Goal: Find specific page/section: Find specific page/section

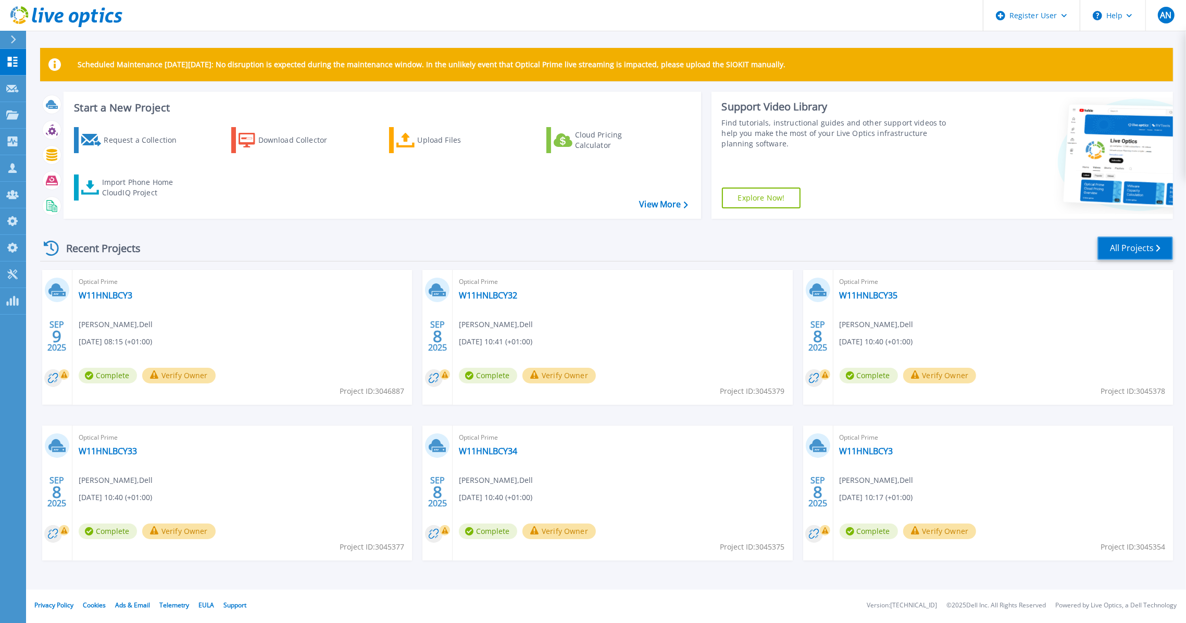
click at [1124, 252] on link "All Projects" at bounding box center [1135, 247] width 76 height 23
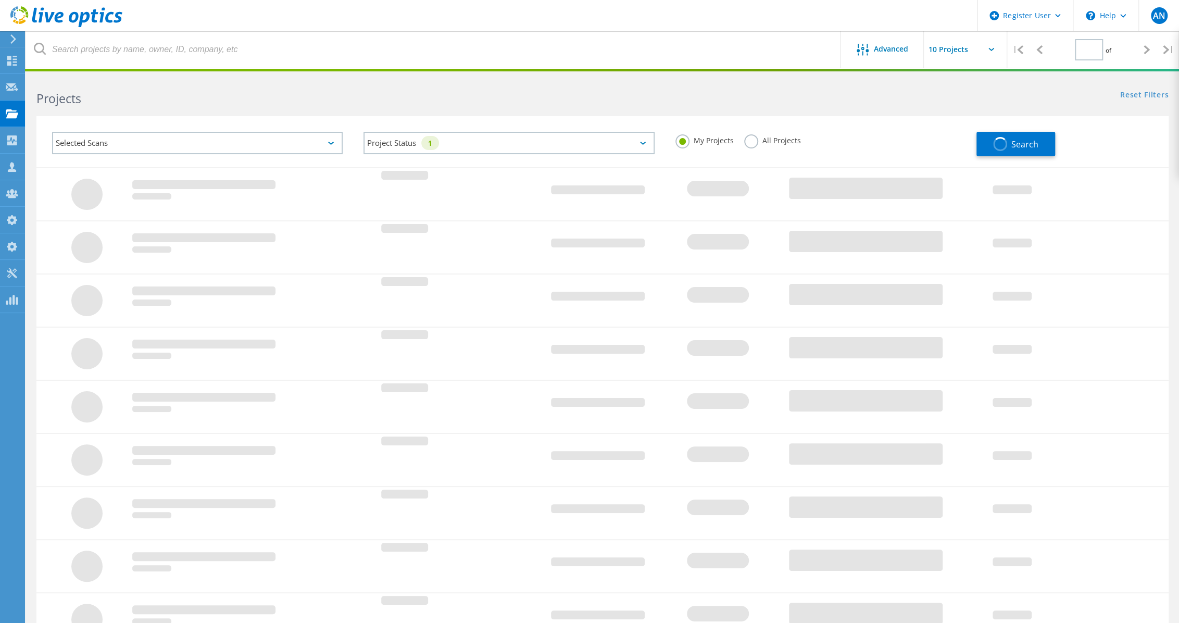
type input "1"
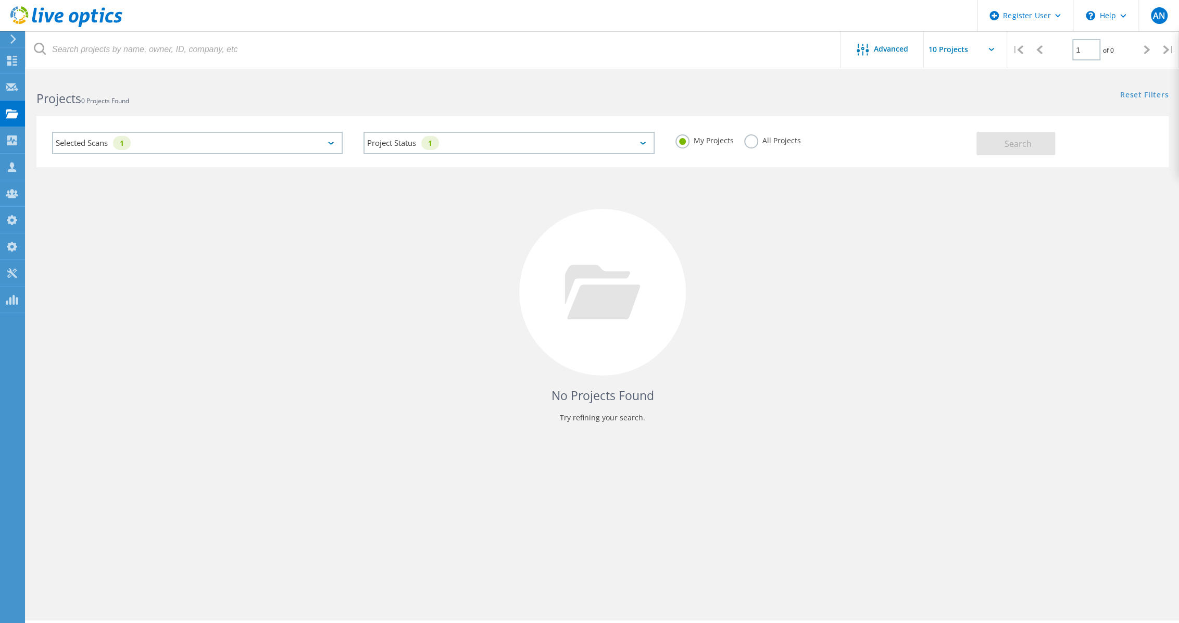
click at [782, 141] on label "All Projects" at bounding box center [772, 139] width 57 height 10
click at [0, 0] on input "All Projects" at bounding box center [0, 0] width 0 height 0
click at [1005, 141] on span "Search" at bounding box center [1017, 143] width 27 height 11
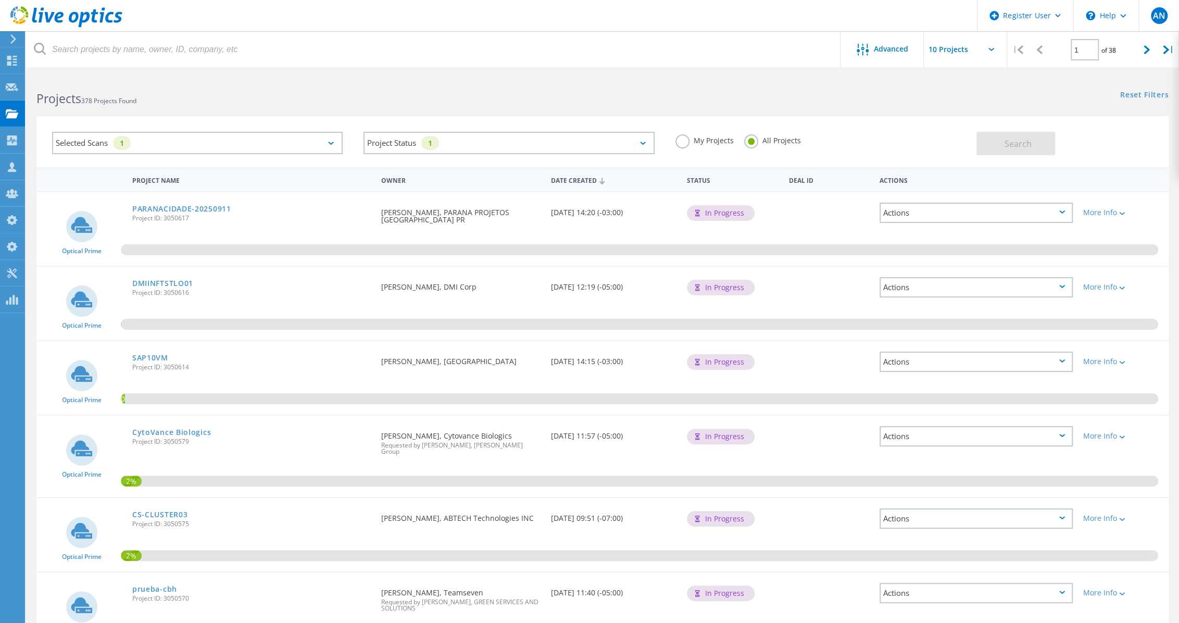
click at [254, 93] on h2 "Projects 378 Projects Found" at bounding box center [314, 98] width 556 height 17
drag, startPoint x: 354, startPoint y: 143, endPoint x: 389, endPoint y: 146, distance: 35.6
click at [357, 143] on div "Project Status 1 In Progress Complete Published Anonymous Archived Error" at bounding box center [508, 142] width 311 height 43
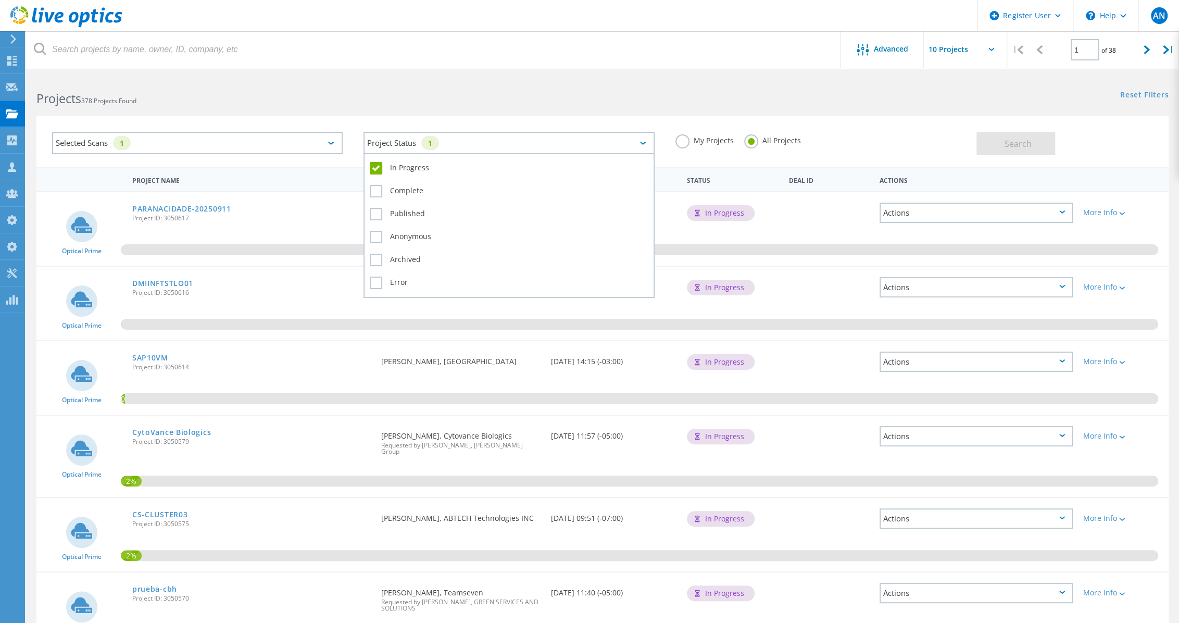
click at [395, 146] on div "Project Status 1" at bounding box center [509, 143] width 291 height 22
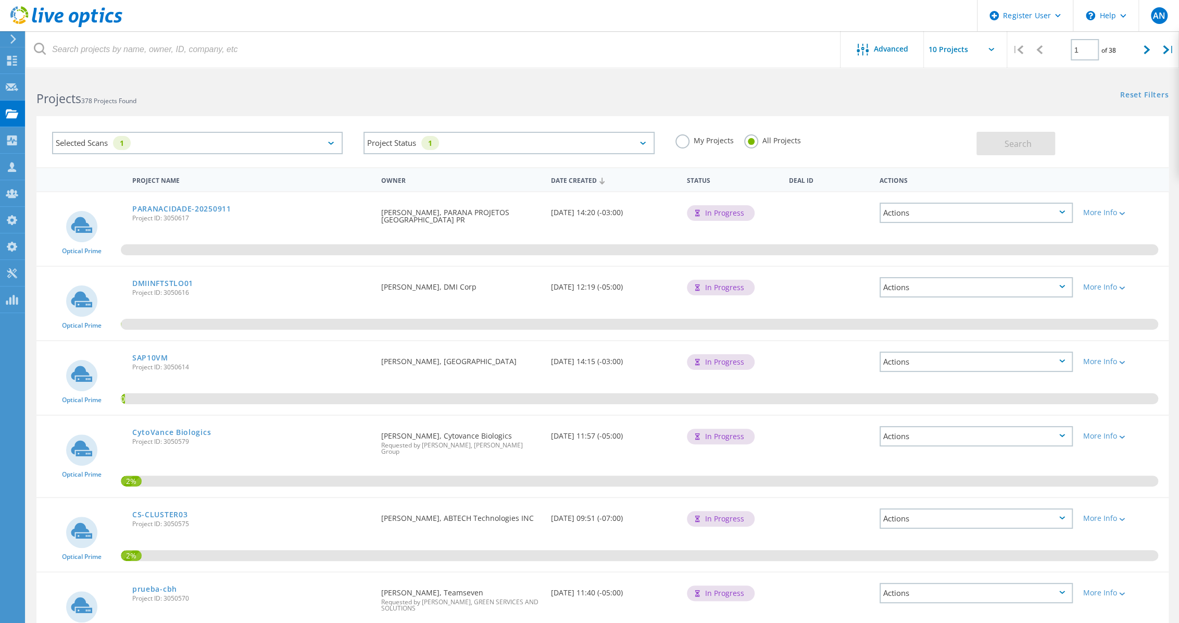
click at [263, 142] on div "Selected Scans 1" at bounding box center [197, 143] width 291 height 22
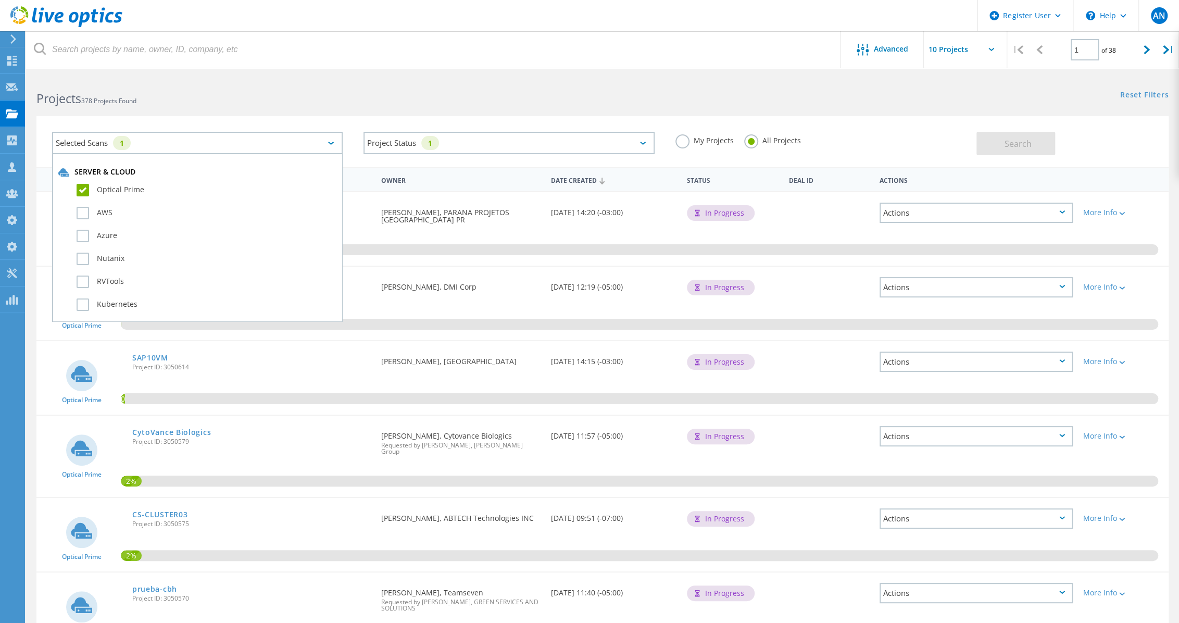
click at [285, 104] on h2 "Projects 378 Projects Found" at bounding box center [314, 98] width 556 height 17
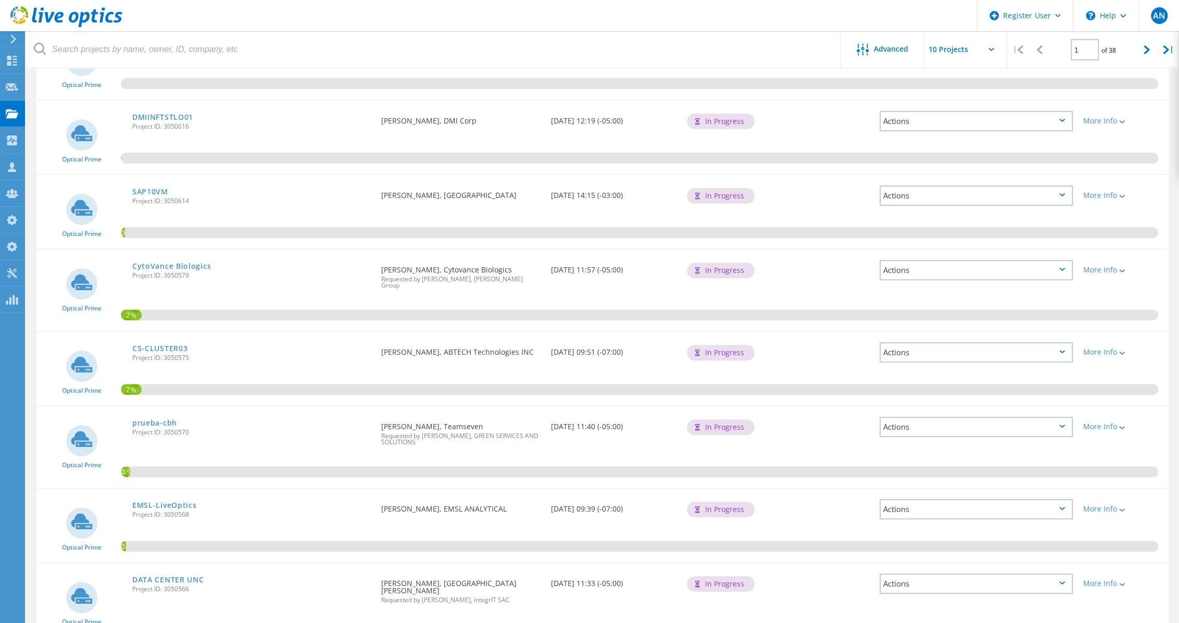
scroll to position [47, 0]
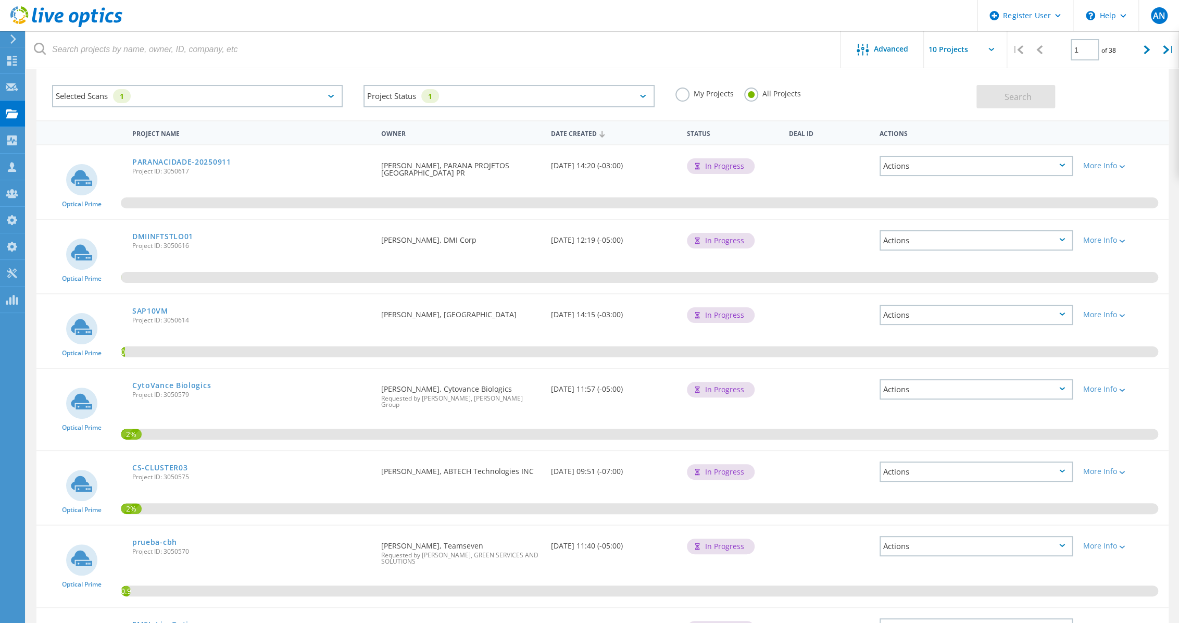
click at [104, 21] on icon at bounding box center [66, 16] width 112 height 21
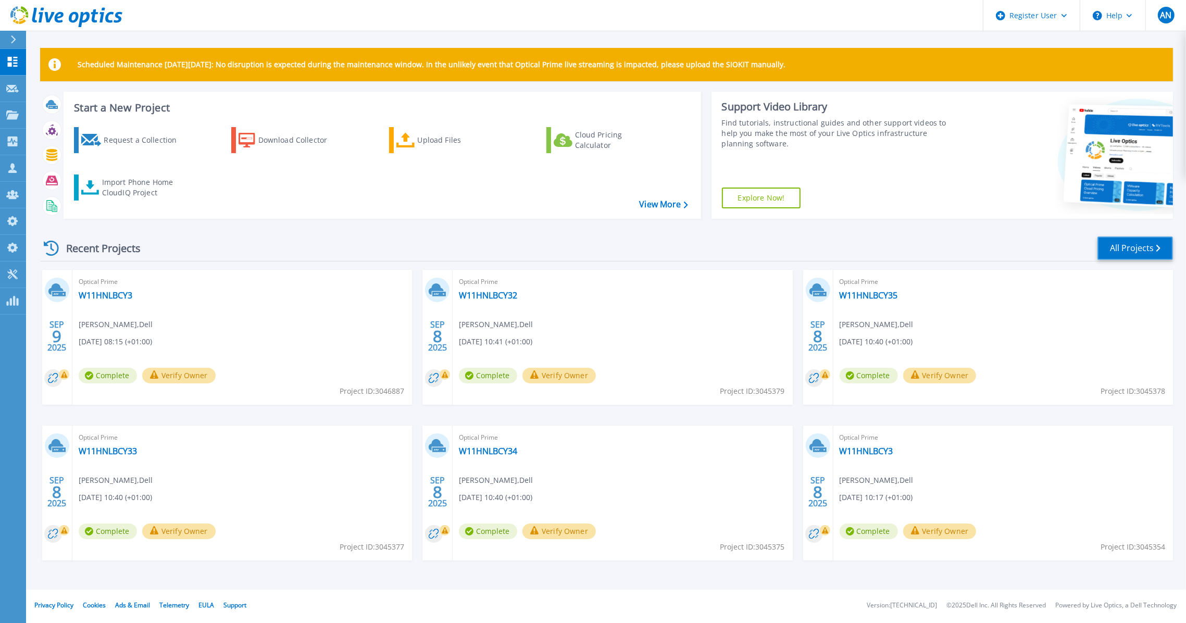
click at [1121, 242] on link "All Projects" at bounding box center [1135, 247] width 76 height 23
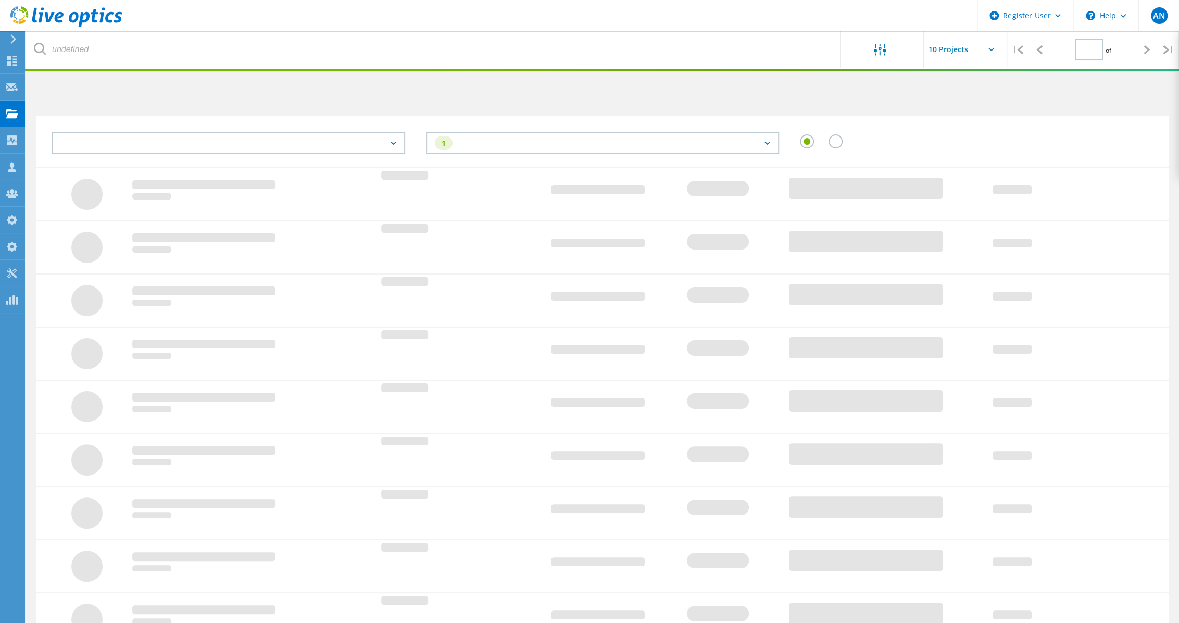
type input "1"
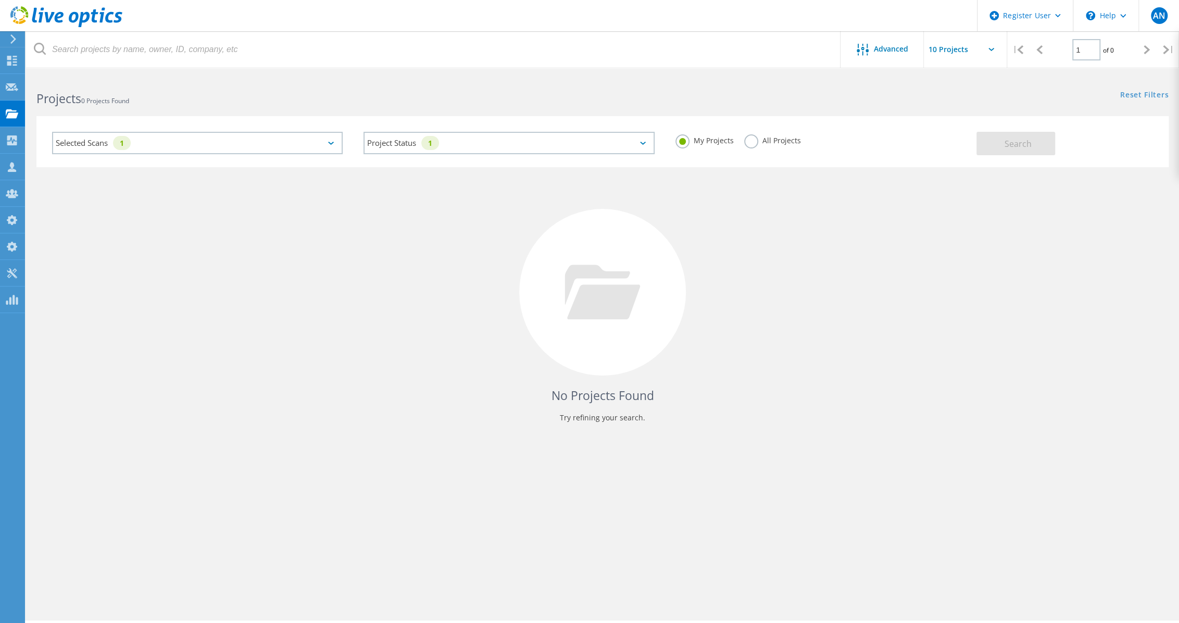
click at [779, 140] on label "All Projects" at bounding box center [772, 139] width 57 height 10
click at [0, 0] on input "All Projects" at bounding box center [0, 0] width 0 height 0
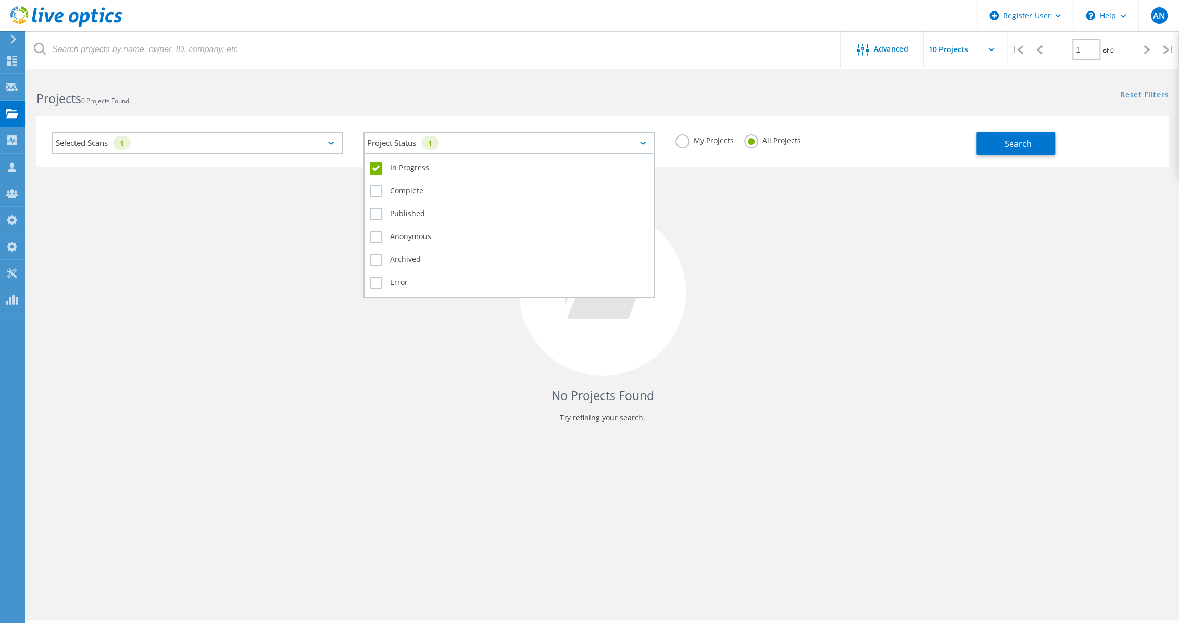
click at [529, 142] on div "Project Status 1" at bounding box center [509, 143] width 291 height 22
drag, startPoint x: 386, startPoint y: 172, endPoint x: 411, endPoint y: 168, distance: 25.3
click at [387, 172] on label "In Progress" at bounding box center [509, 168] width 278 height 12
click at [0, 0] on input "In Progress" at bounding box center [0, 0] width 0 height 0
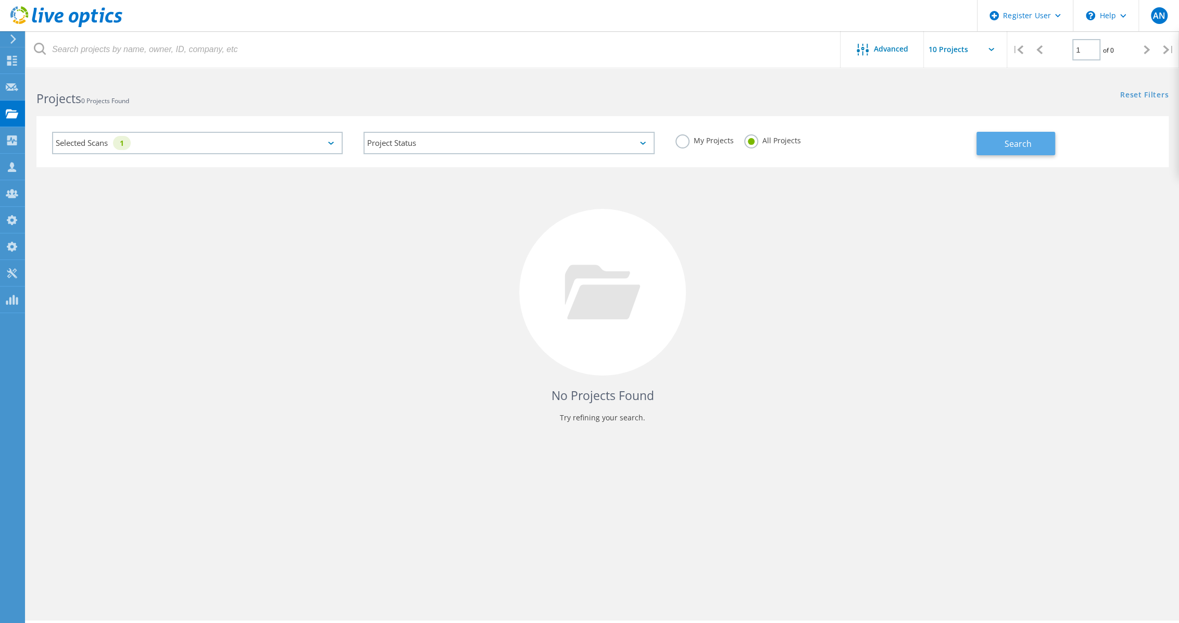
click at [1020, 138] on span "Search" at bounding box center [1017, 143] width 27 height 11
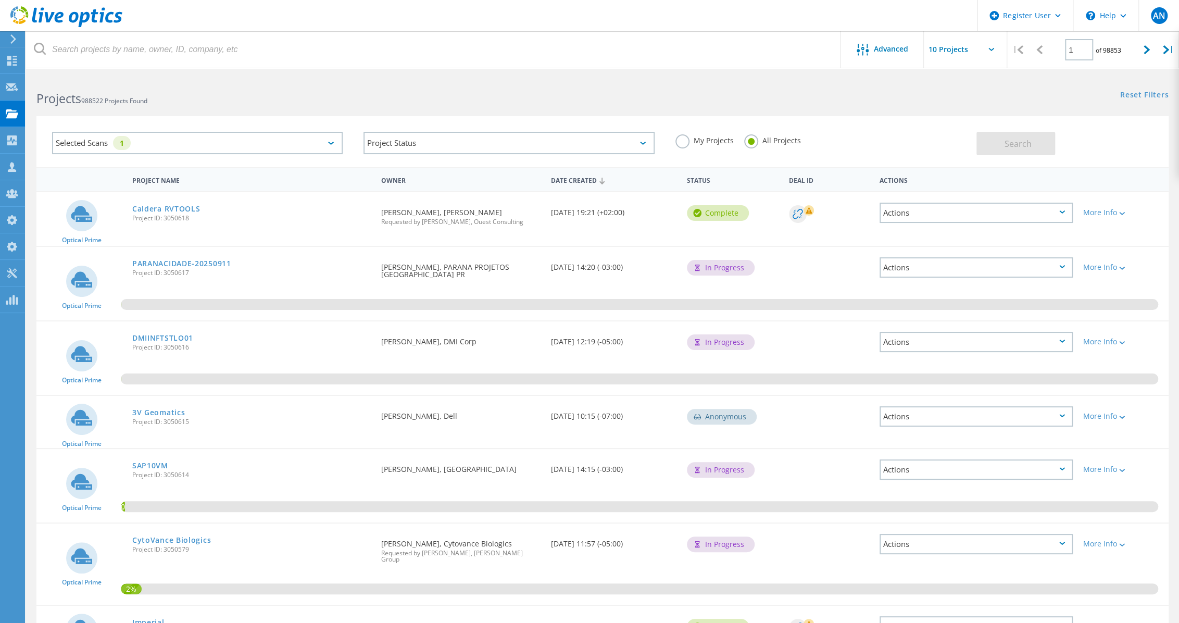
click at [309, 110] on div "Selected Scans 1 Project Status In Progress Complete Published Anonymous Archiv…" at bounding box center [602, 135] width 1153 height 64
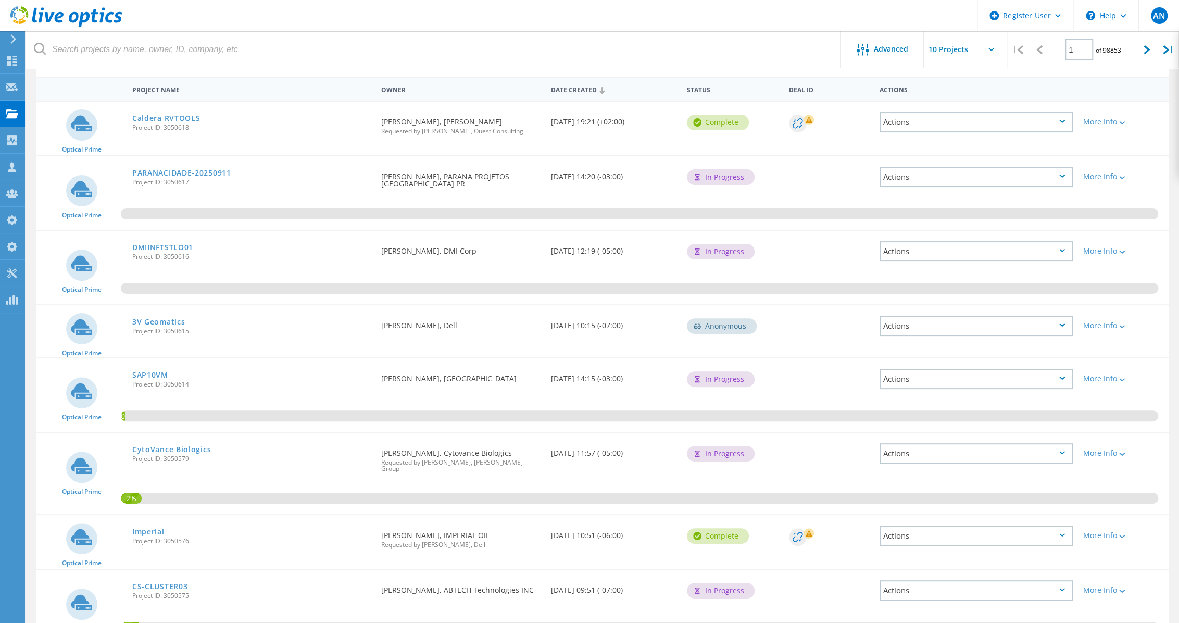
scroll to position [282, 0]
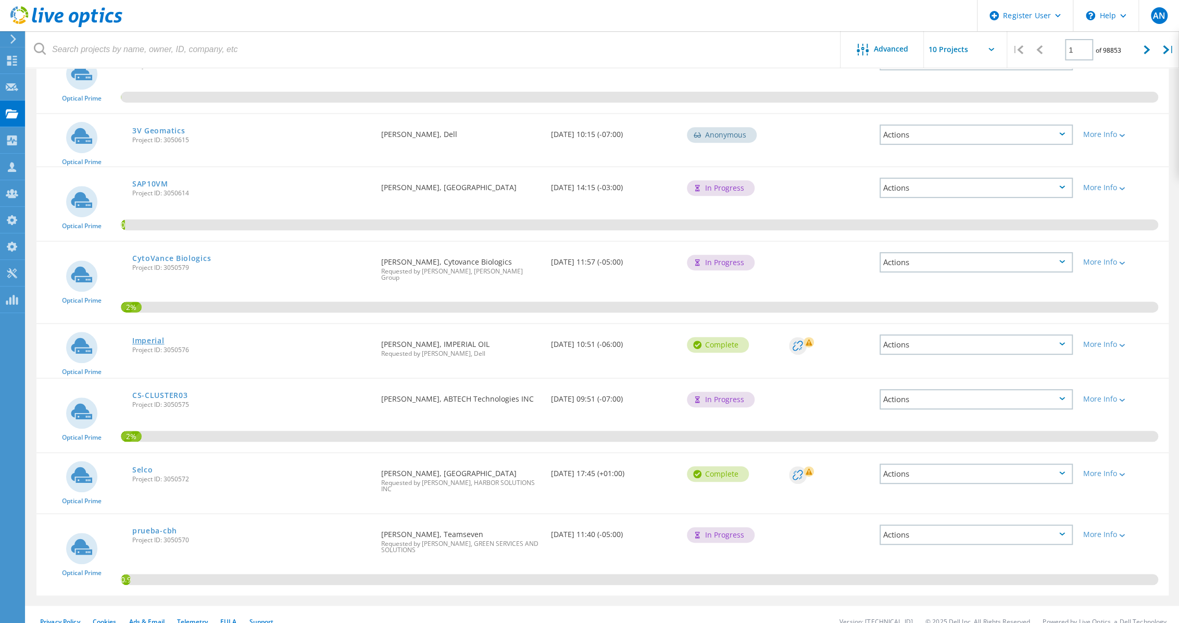
click at [153, 337] on link "Imperial" at bounding box center [148, 340] width 32 height 7
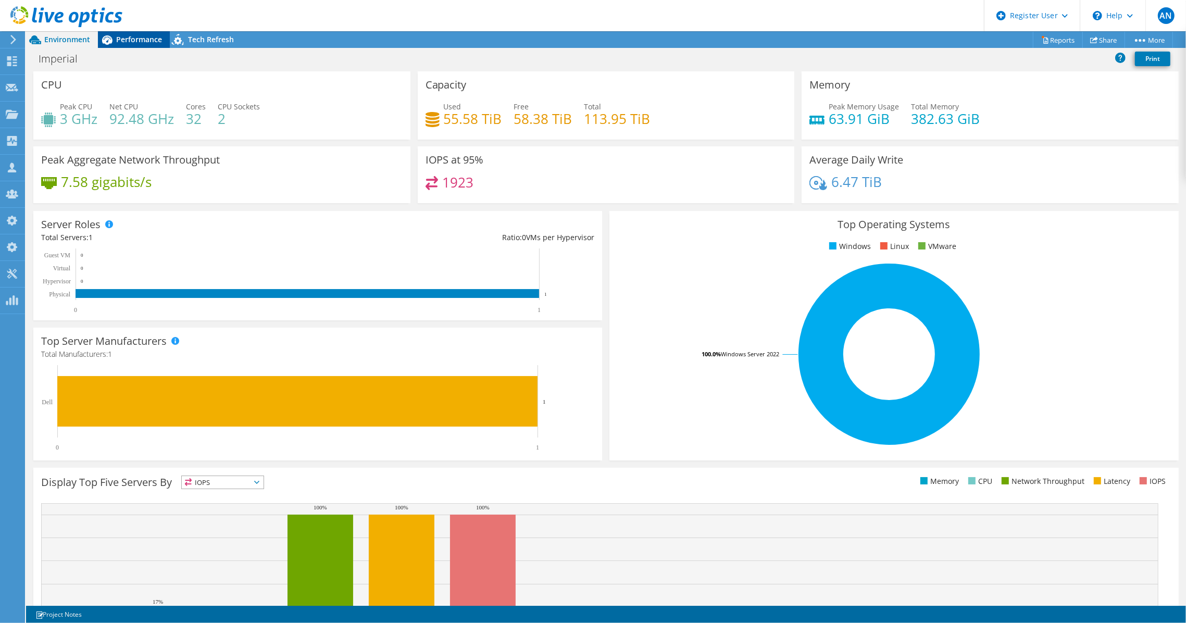
click at [148, 40] on span "Performance" at bounding box center [139, 39] width 46 height 10
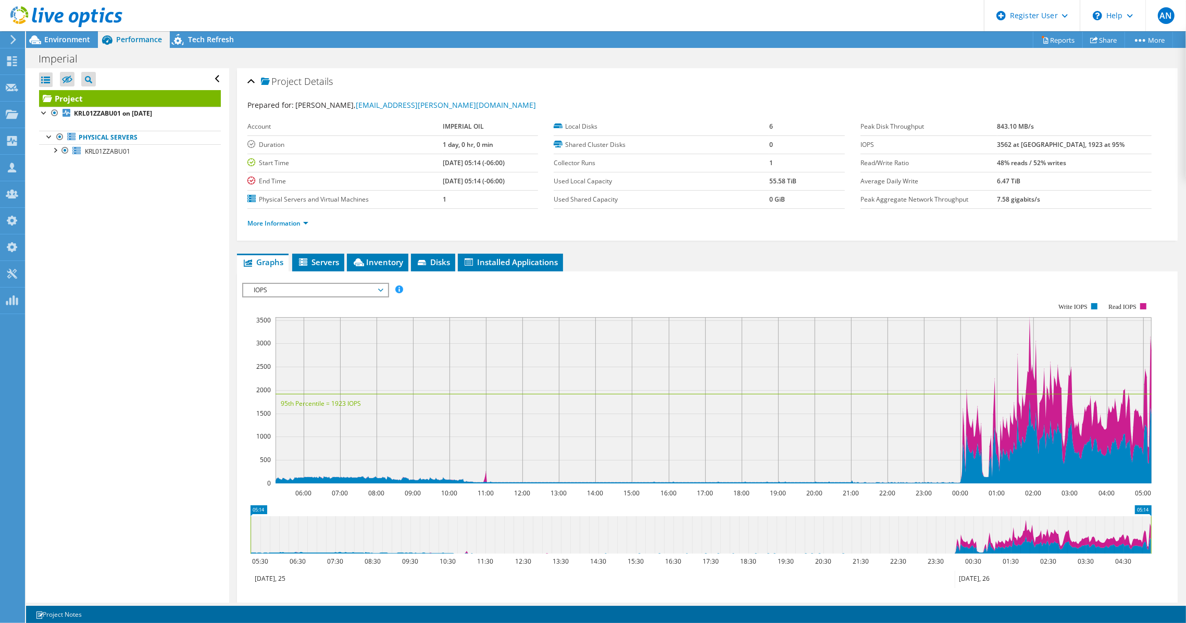
click at [45, 33] on div at bounding box center [61, 17] width 122 height 35
click at [50, 24] on icon at bounding box center [66, 16] width 112 height 21
